Goal: Information Seeking & Learning: Understand process/instructions

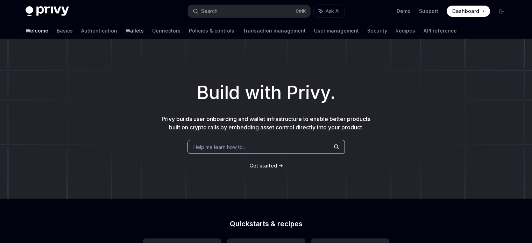
click at [125, 28] on link "Wallets" at bounding box center [134, 30] width 18 height 17
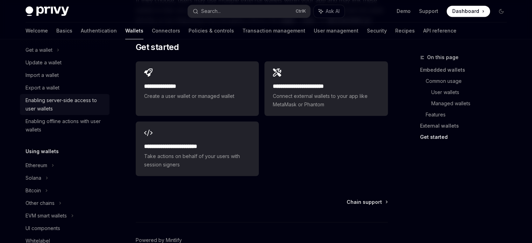
scroll to position [116, 0]
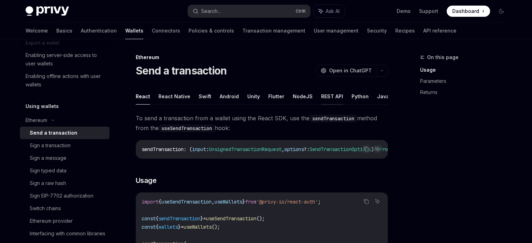
click at [331, 96] on button "REST API" at bounding box center [332, 96] width 22 height 16
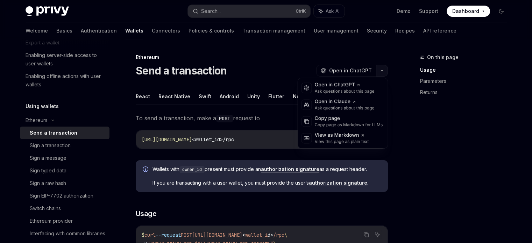
click at [381, 71] on icon "button" at bounding box center [381, 70] width 8 height 3
click at [408, 114] on div "On this page Usage Parameters Returns" at bounding box center [459, 148] width 106 height 190
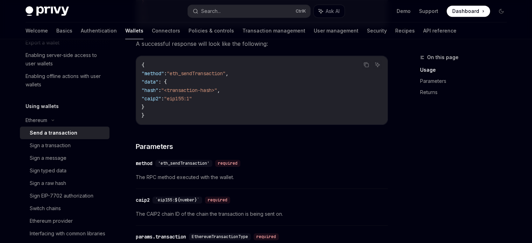
scroll to position [340, 0]
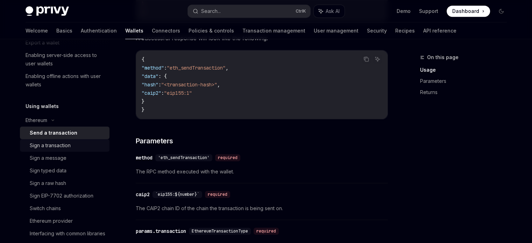
click at [52, 143] on div "Sign a transaction" at bounding box center [50, 145] width 41 height 8
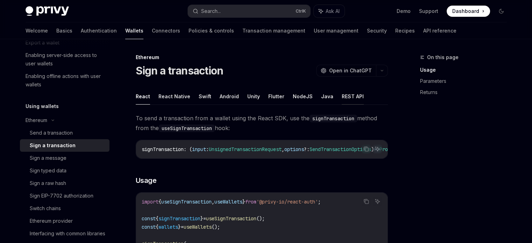
click at [341, 95] on button "REST API" at bounding box center [352, 96] width 22 height 16
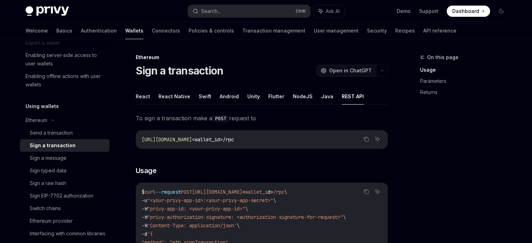
click at [364, 72] on span "Open in ChatGPT" at bounding box center [350, 70] width 43 height 7
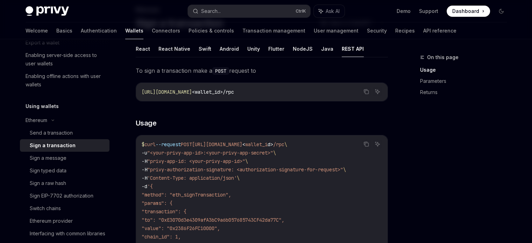
scroll to position [48, 0]
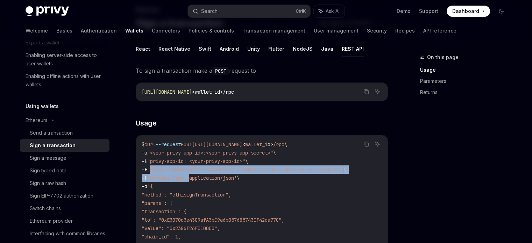
drag, startPoint x: 153, startPoint y: 170, endPoint x: 193, endPoint y: 174, distance: 40.4
click at [193, 174] on code "$ curl --request POST [URL][DOMAIN_NAME] < wallet_i d > /rpc \ -u "<your-privy-…" at bounding box center [262, 224] width 240 height 168
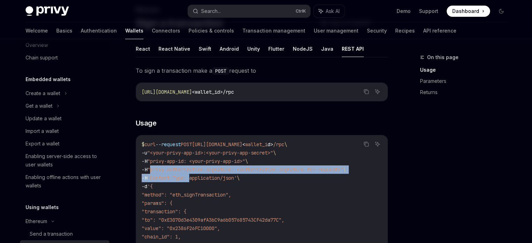
scroll to position [0, 0]
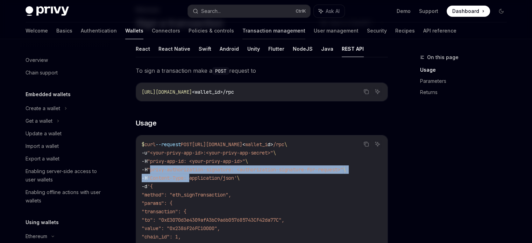
click at [242, 33] on link "Transaction management" at bounding box center [273, 30] width 63 height 17
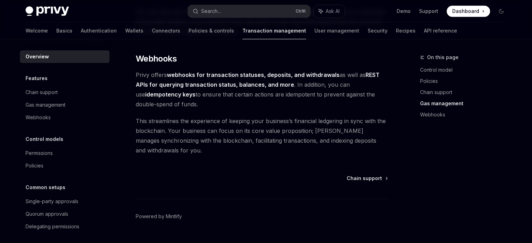
scroll to position [685, 0]
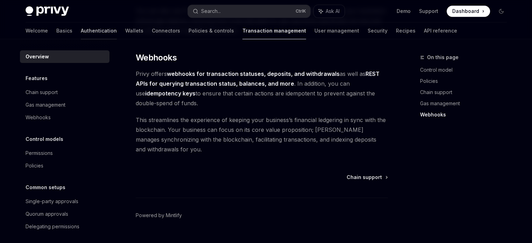
click at [81, 33] on link "Authentication" at bounding box center [99, 30] width 36 height 17
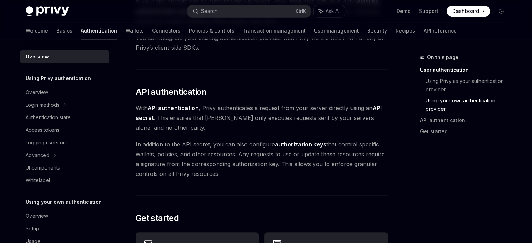
scroll to position [405, 0]
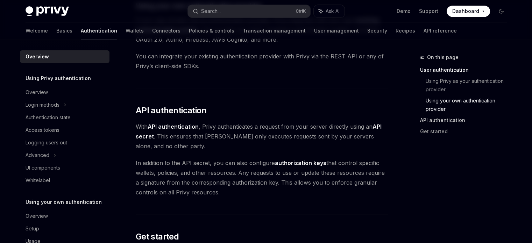
click at [429, 121] on link "API authentication" at bounding box center [466, 120] width 92 height 11
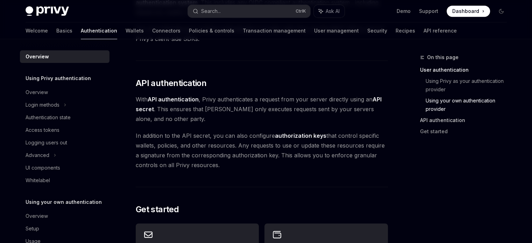
scroll to position [457, 0]
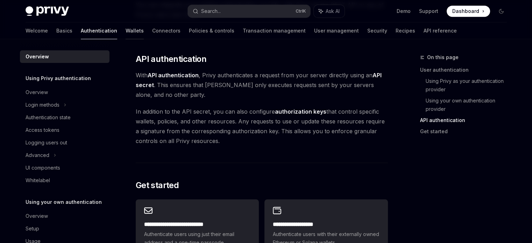
click at [125, 28] on link "Wallets" at bounding box center [134, 30] width 18 height 17
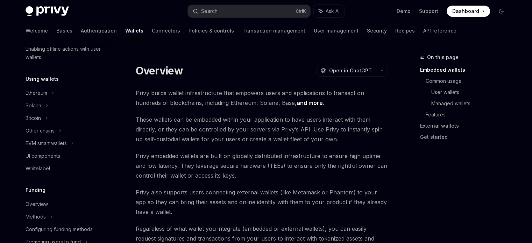
scroll to position [144, 0]
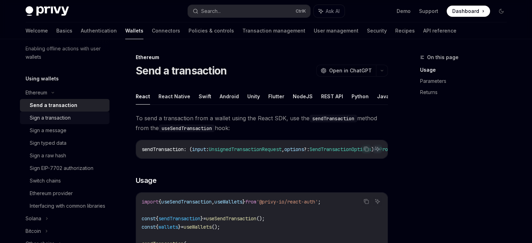
click at [59, 118] on div "Sign a transaction" at bounding box center [50, 118] width 41 height 8
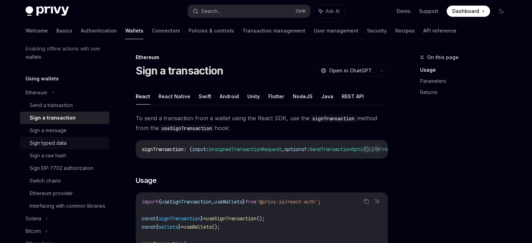
click at [60, 144] on div "Sign typed data" at bounding box center [48, 143] width 37 height 8
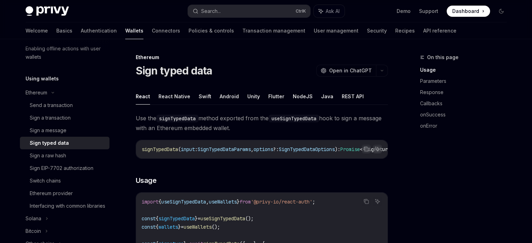
click at [333, 95] on ul "React React Native Swift Android Unity Flutter NodeJS Java REST API" at bounding box center [262, 96] width 252 height 17
click at [341, 98] on button "REST API" at bounding box center [352, 96] width 22 height 16
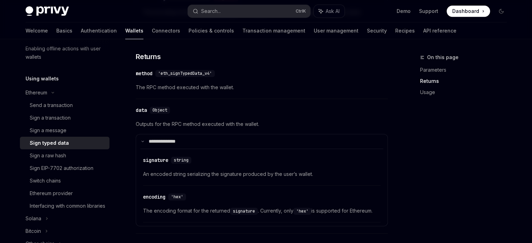
scroll to position [320, 0]
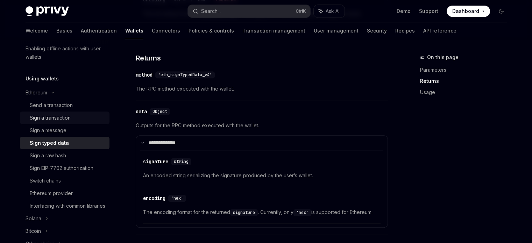
click at [58, 118] on div "Sign a transaction" at bounding box center [50, 118] width 41 height 8
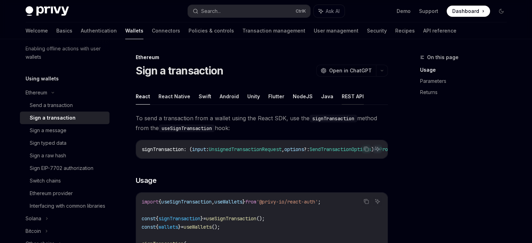
click at [341, 96] on button "REST API" at bounding box center [352, 96] width 22 height 16
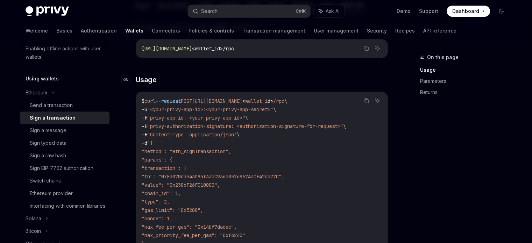
scroll to position [94, 0]
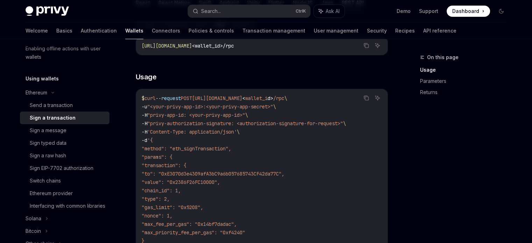
click at [298, 123] on span ""privy-authorization-signature: <authorization-signature-for-request>"" at bounding box center [245, 123] width 196 height 6
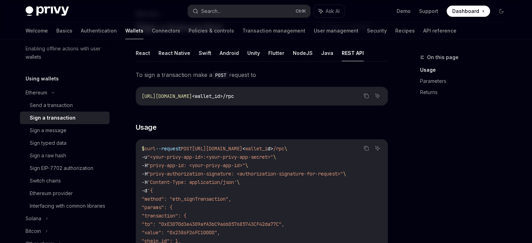
scroll to position [43, 0]
click at [295, 53] on button "NodeJS" at bounding box center [303, 53] width 20 height 16
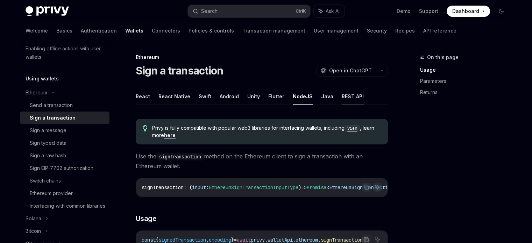
click at [341, 93] on button "REST API" at bounding box center [352, 96] width 22 height 16
type textarea "*"
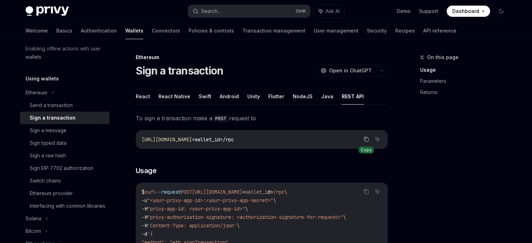
click at [366, 139] on icon "Copy the contents from the code block" at bounding box center [366, 139] width 6 height 6
